Goal: Information Seeking & Learning: Learn about a topic

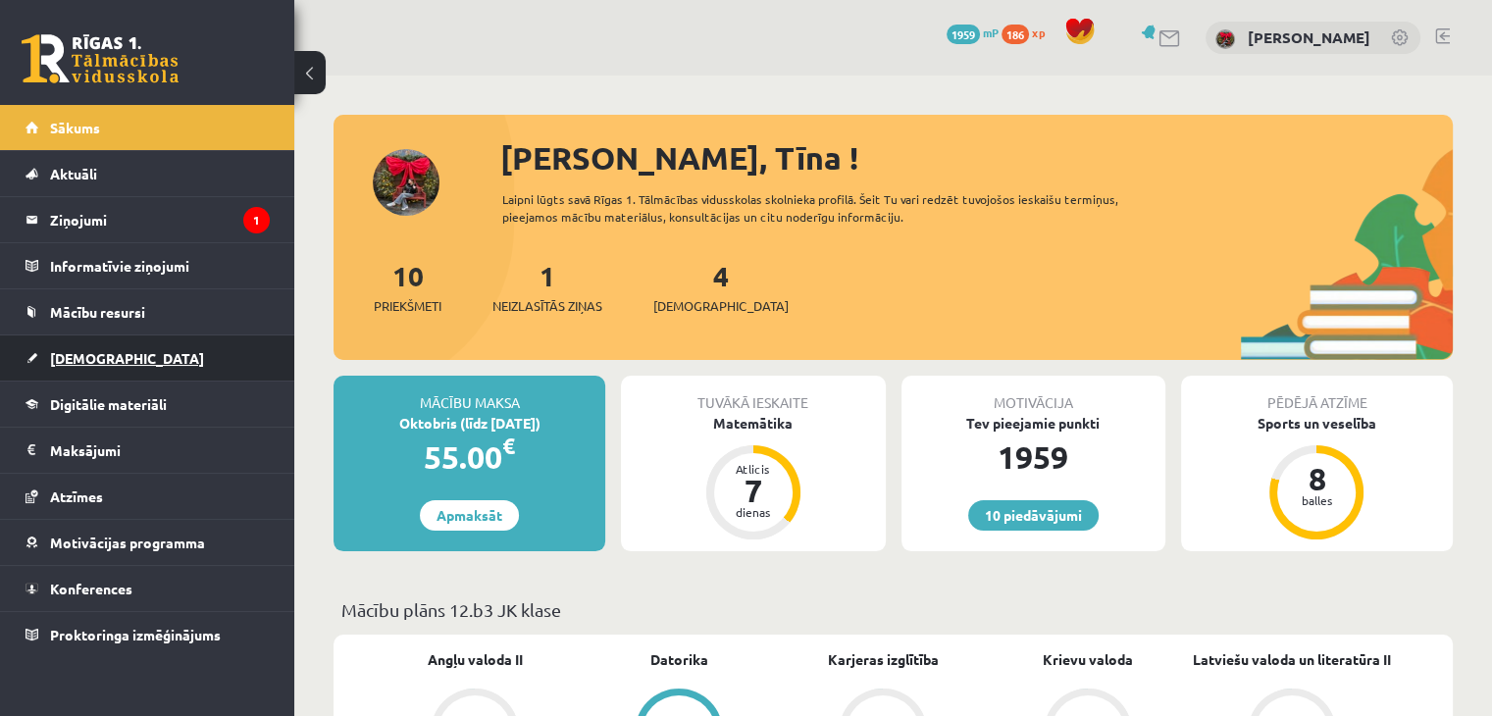
click at [67, 358] on span "[DEMOGRAPHIC_DATA]" at bounding box center [127, 358] width 154 height 18
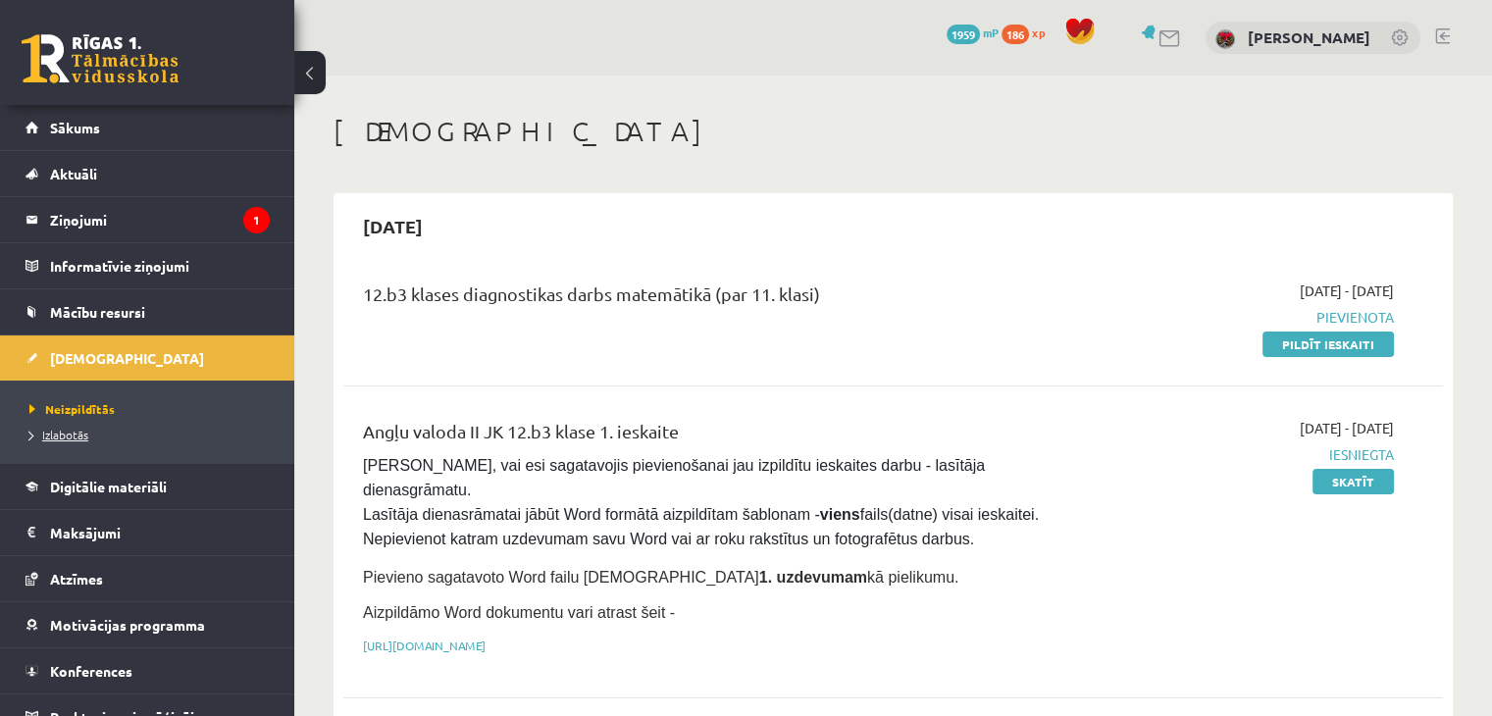
click at [69, 438] on span "Izlabotās" at bounding box center [58, 435] width 59 height 16
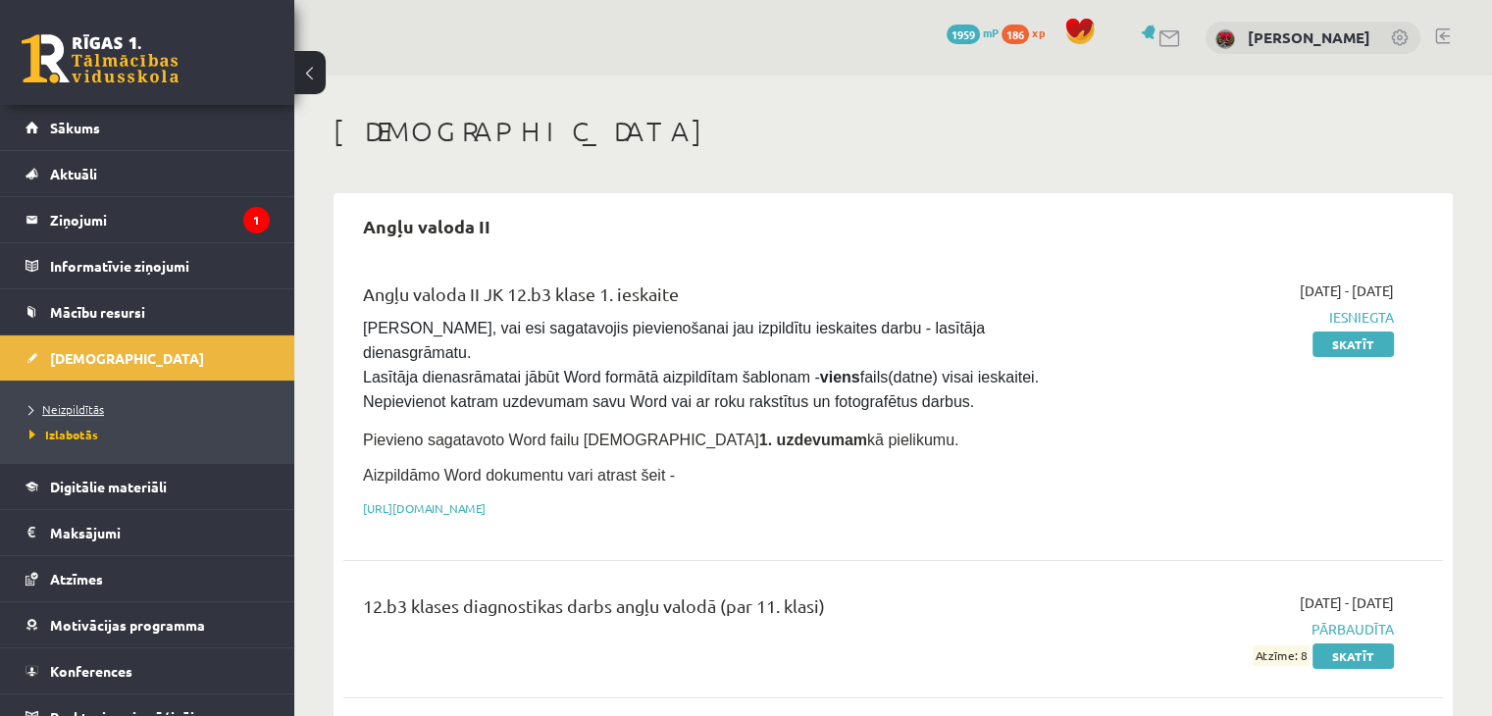
click at [64, 410] on span "Neizpildītās" at bounding box center [66, 409] width 75 height 16
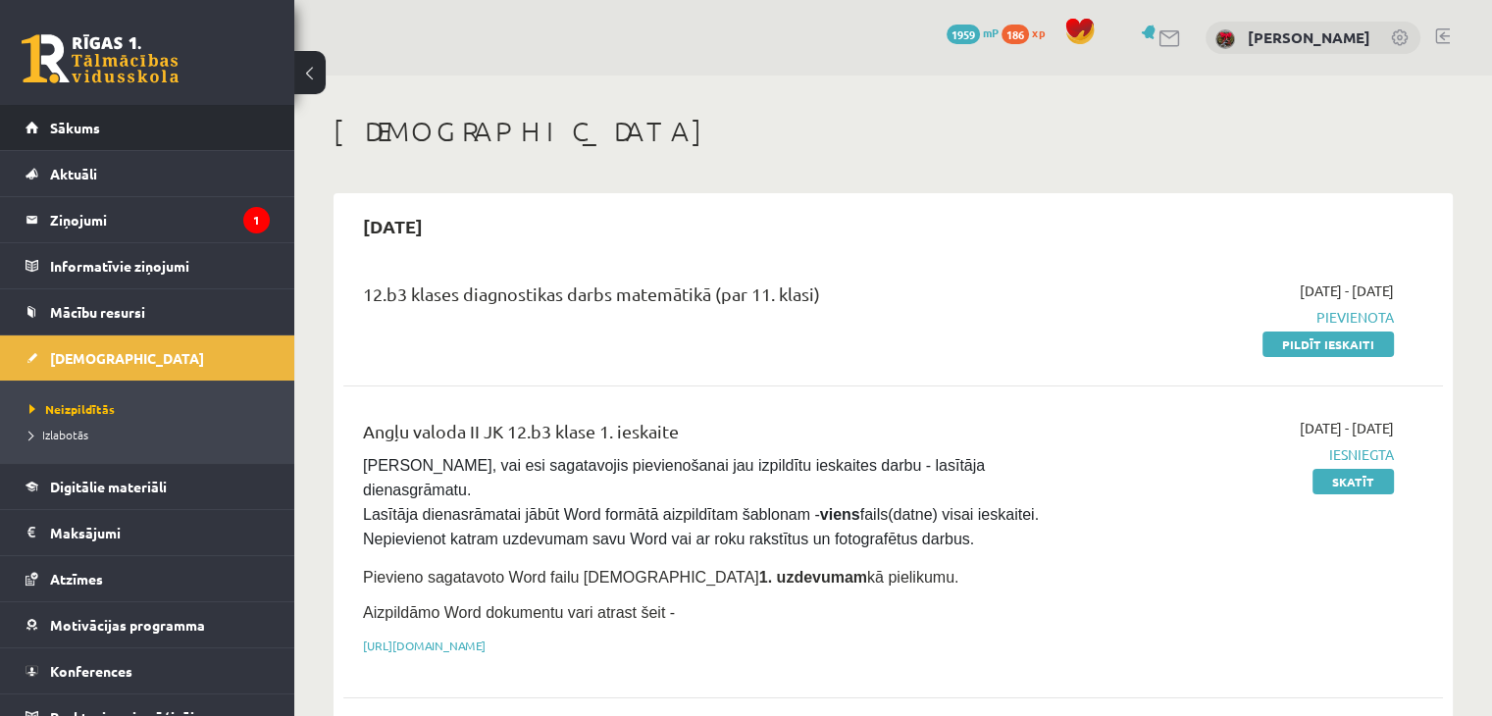
click at [24, 139] on li "Sākums" at bounding box center [147, 128] width 294 height 46
click at [115, 128] on link "Sākums" at bounding box center [148, 127] width 244 height 45
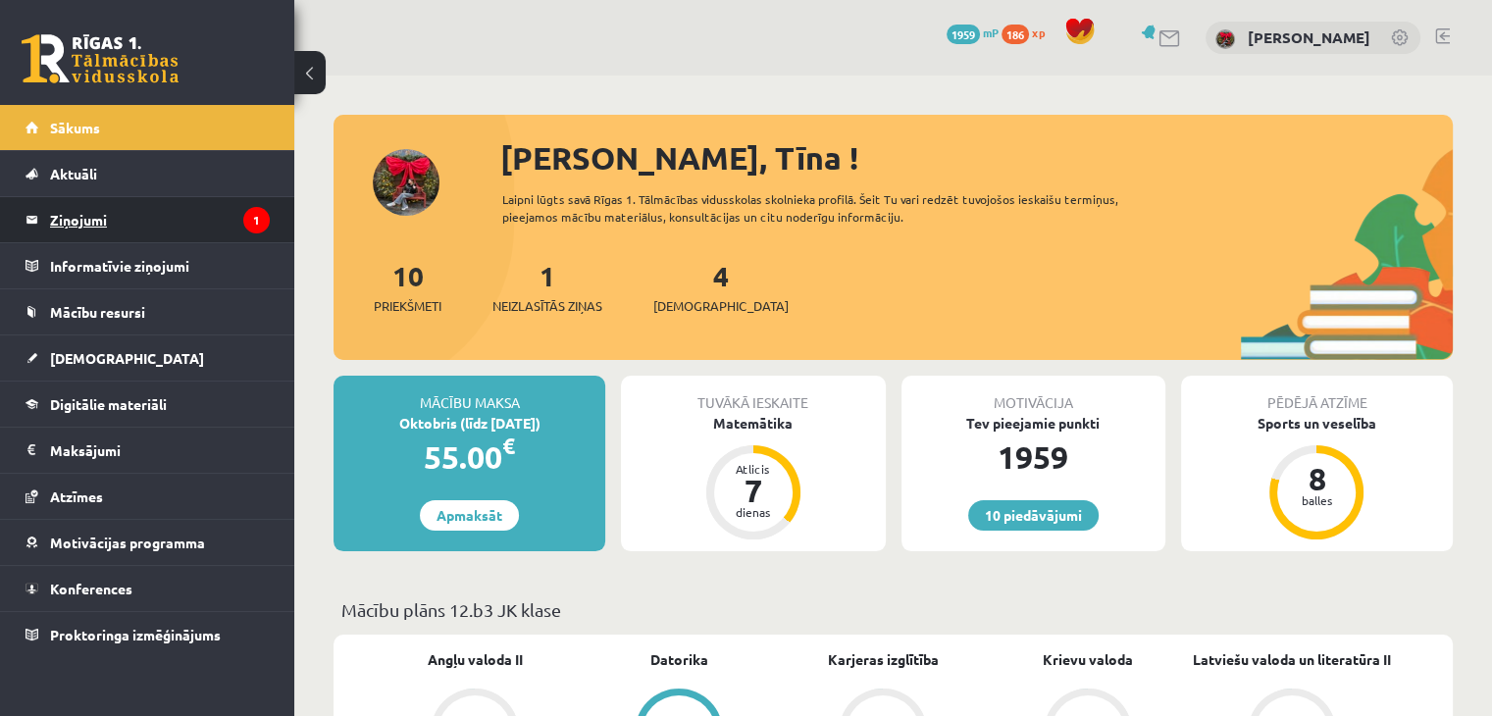
click at [86, 202] on legend "Ziņojumi 1" at bounding box center [160, 219] width 220 height 45
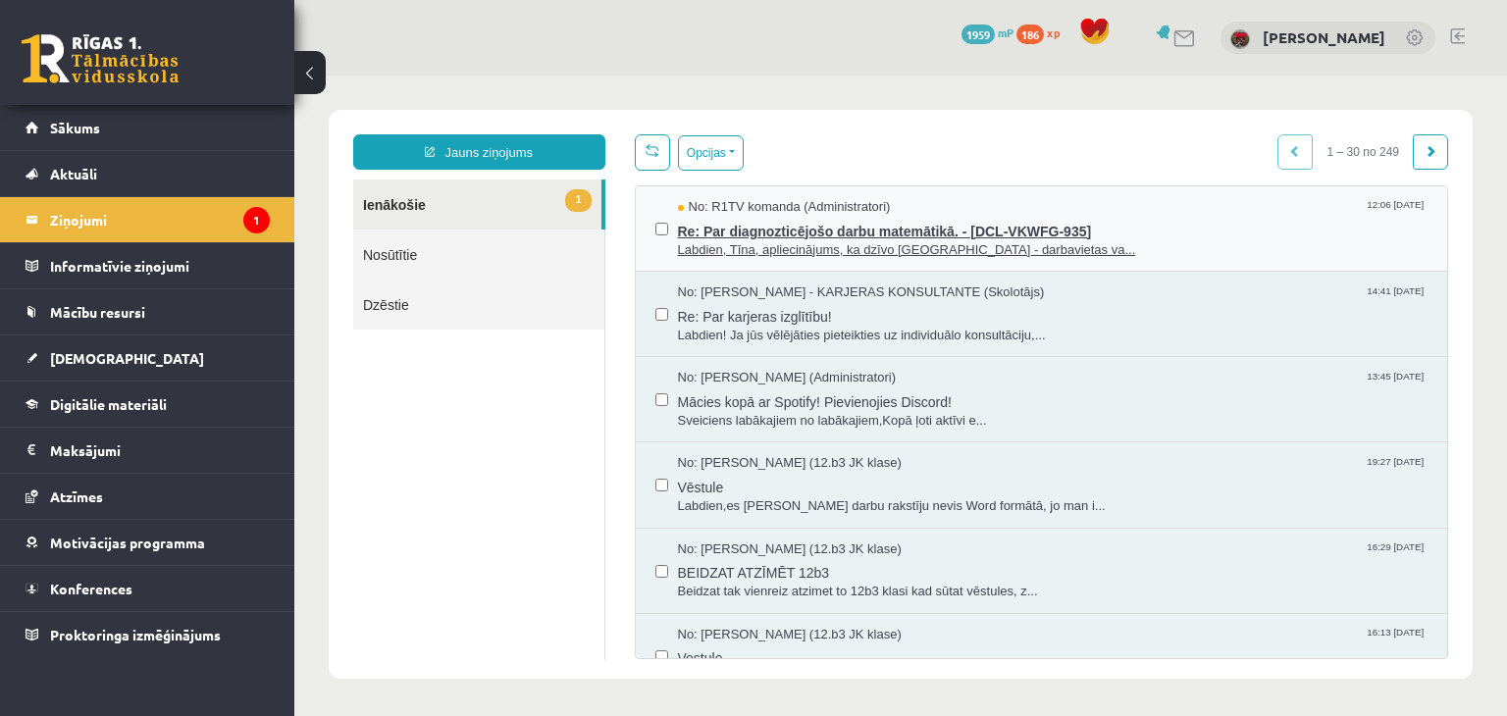
click at [737, 236] on span "Re: Par diagnozticējošo darbu matemātikā. - [DCL-VKWFG-935]" at bounding box center [1053, 229] width 750 height 25
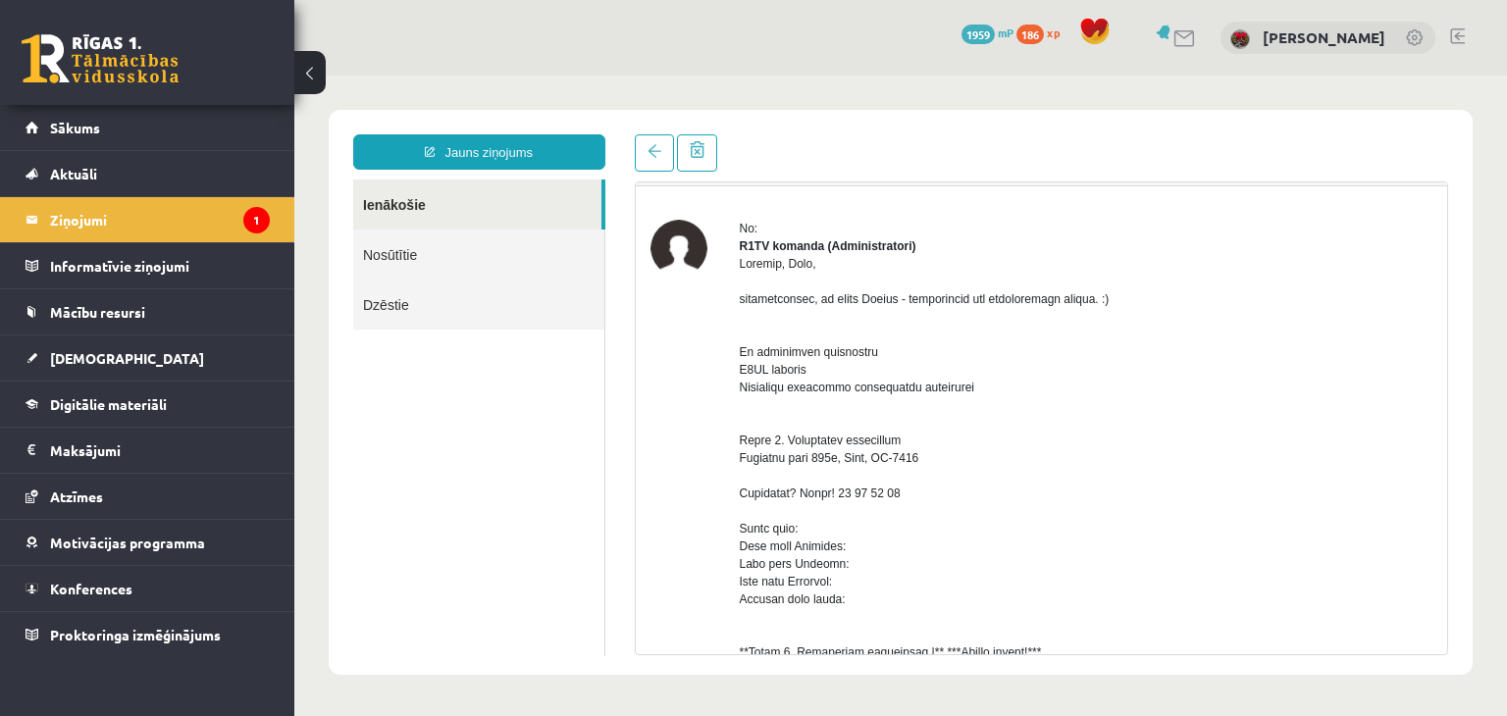
scroll to position [98, 0]
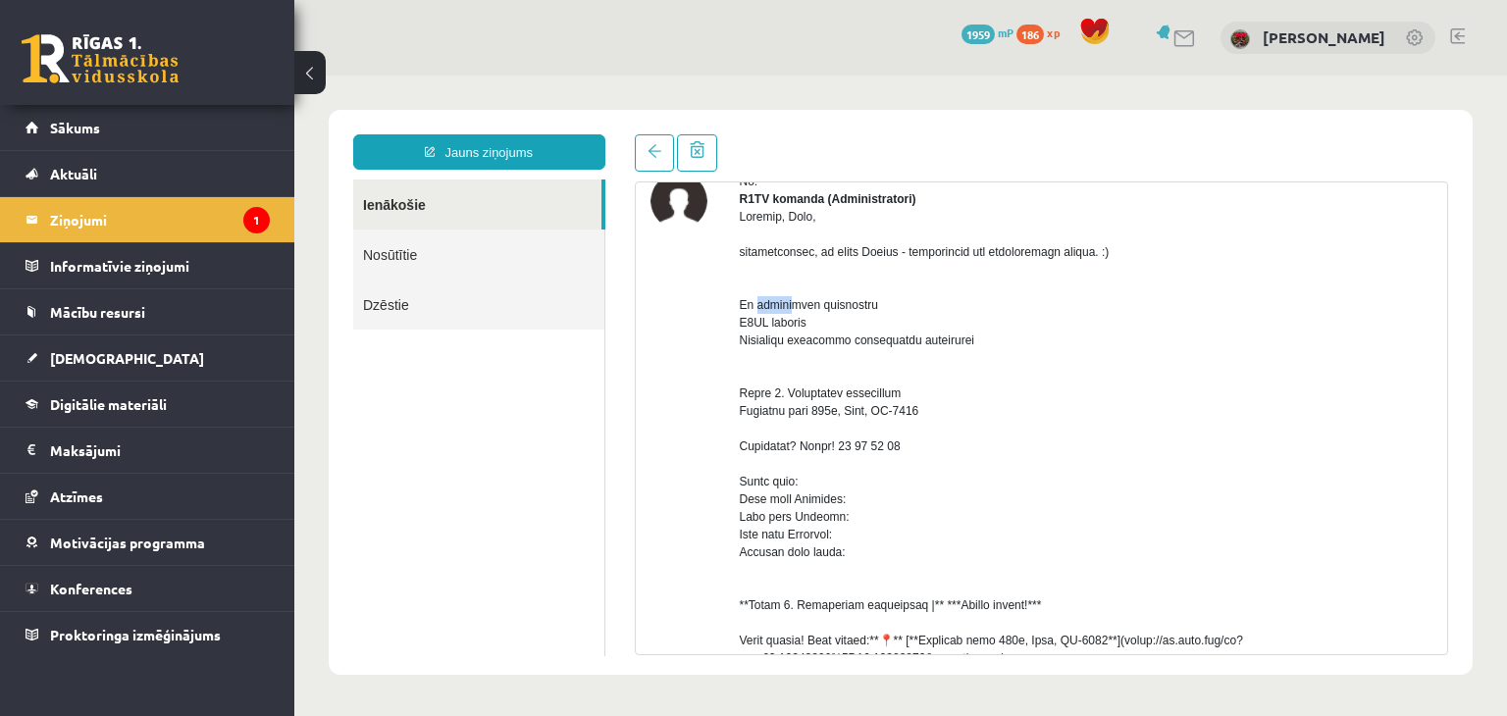
drag, startPoint x: 1070, startPoint y: 272, endPoint x: 1039, endPoint y: 281, distance: 32.6
click at [1039, 281] on div at bounding box center [1086, 623] width 693 height 830
click at [934, 313] on div at bounding box center [1086, 623] width 693 height 830
click at [79, 112] on link "Sākums" at bounding box center [148, 127] width 244 height 45
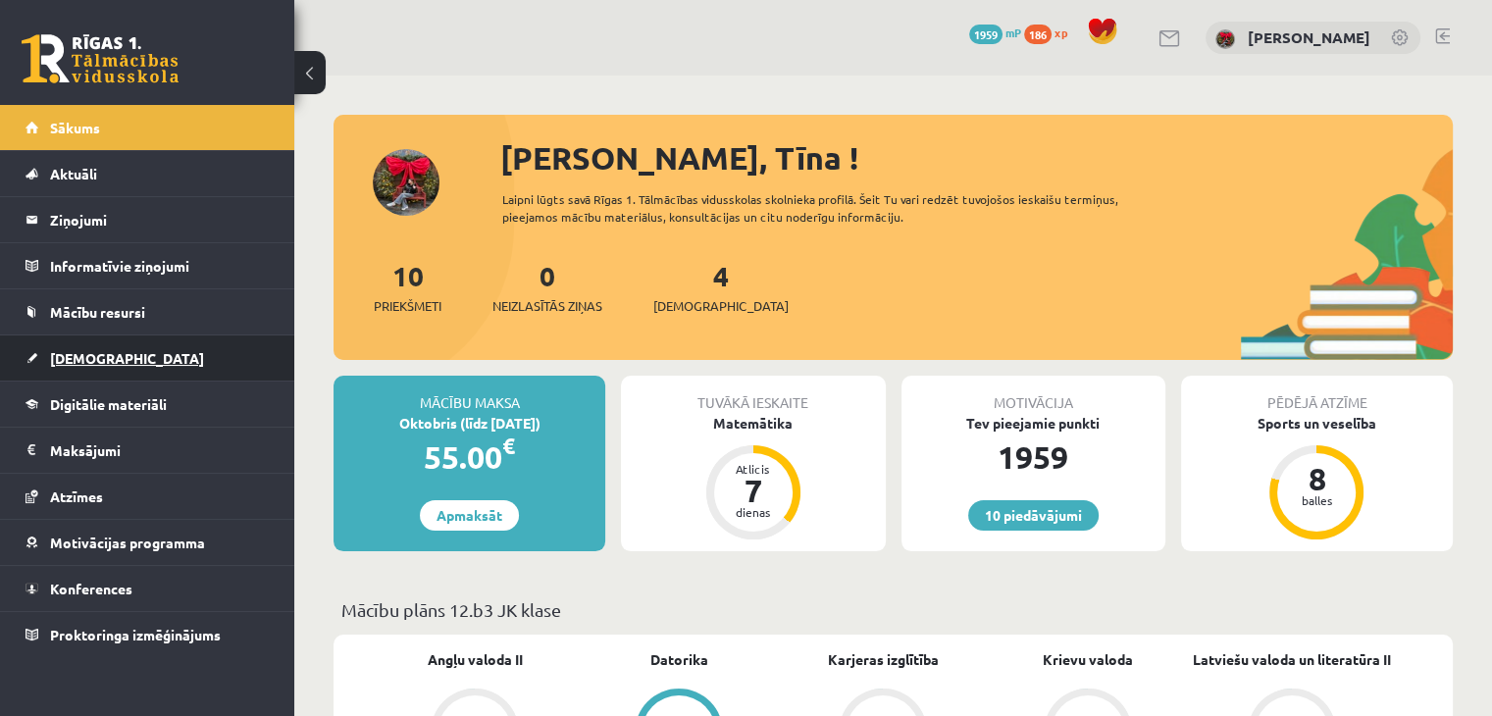
click at [91, 367] on link "[DEMOGRAPHIC_DATA]" at bounding box center [148, 357] width 244 height 45
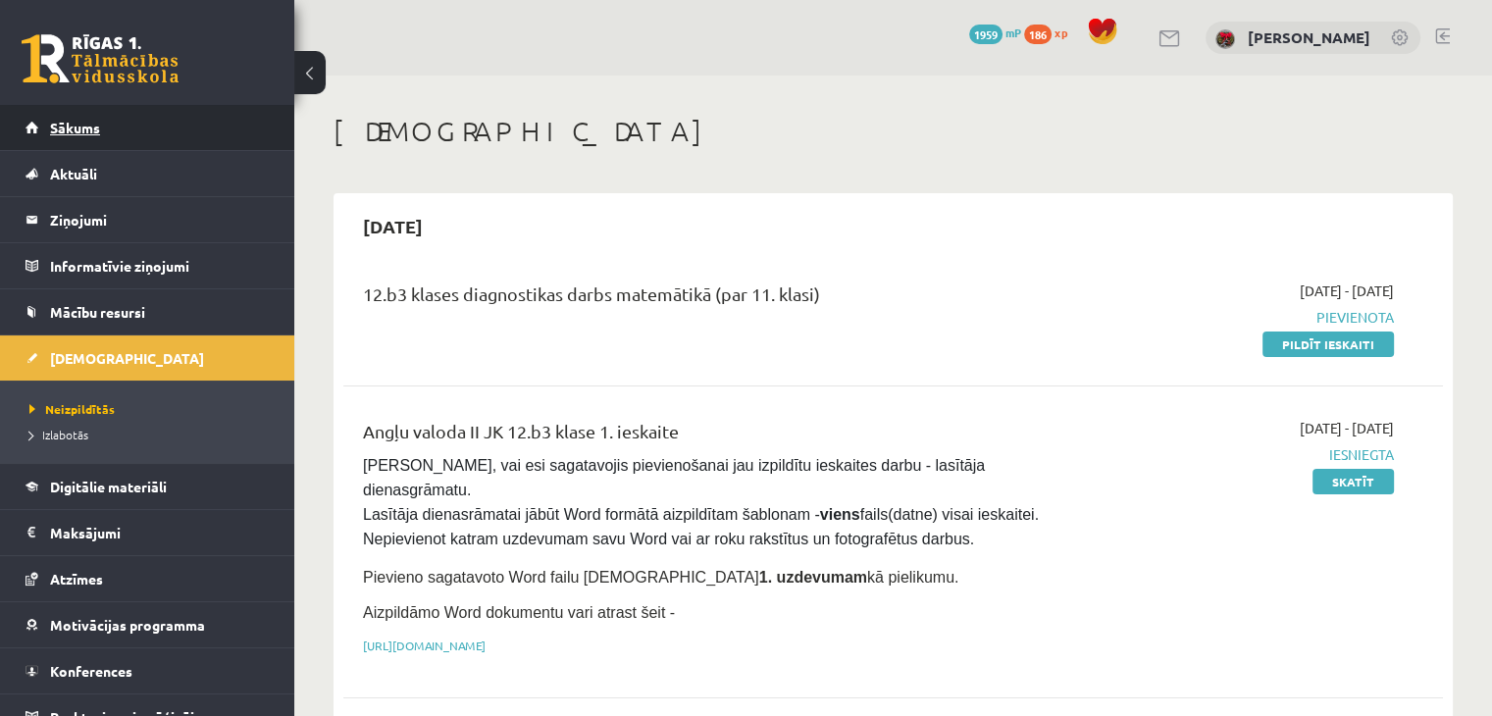
click at [61, 130] on span "Sākums" at bounding box center [75, 128] width 50 height 18
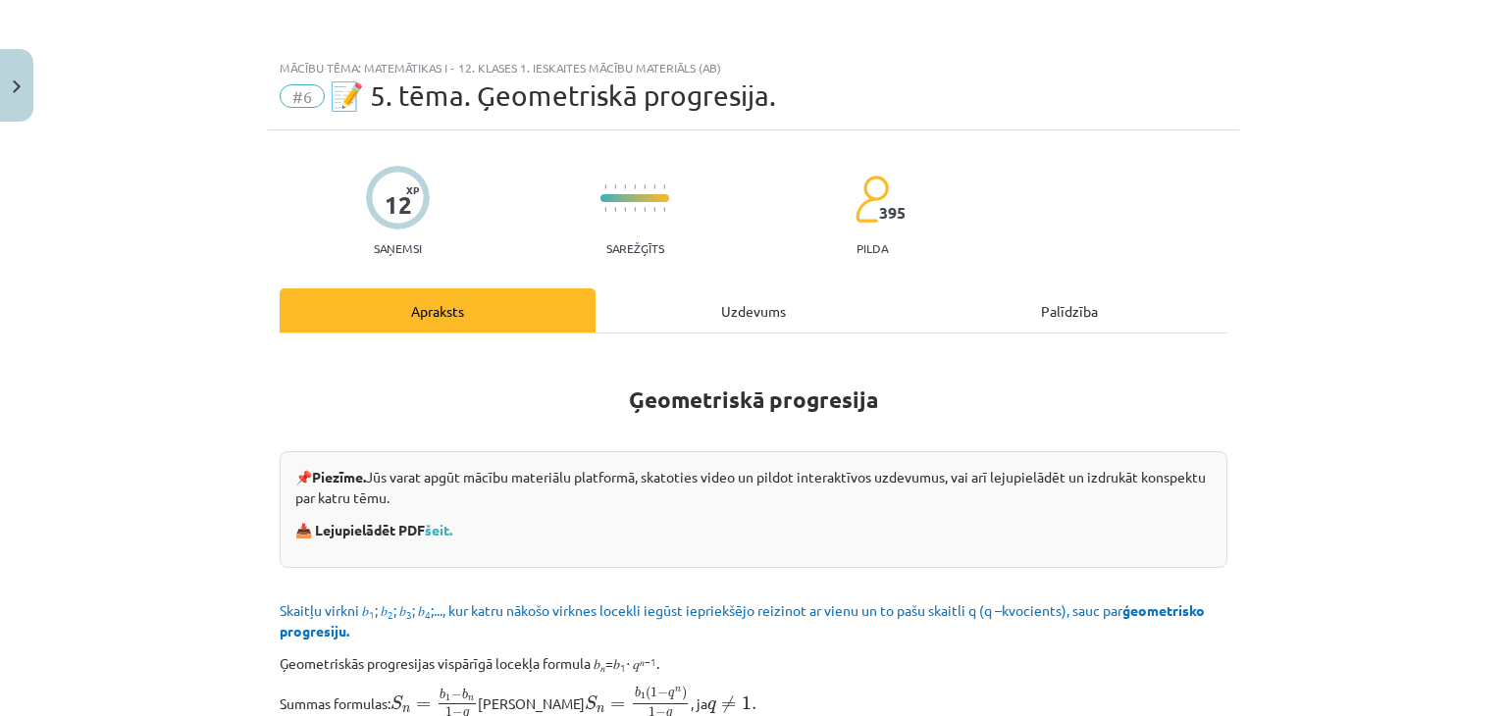
scroll to position [2158, 0]
